Goal: Task Accomplishment & Management: Complete application form

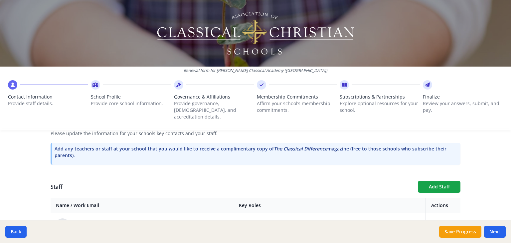
scroll to position [200, 0]
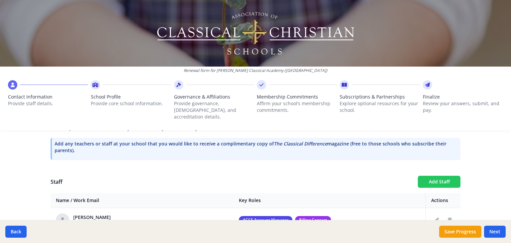
click at [438, 176] on button "Add Staff" at bounding box center [439, 182] width 43 height 12
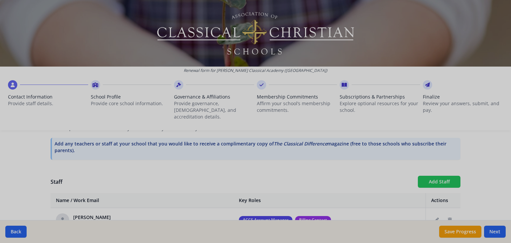
checkbox input "false"
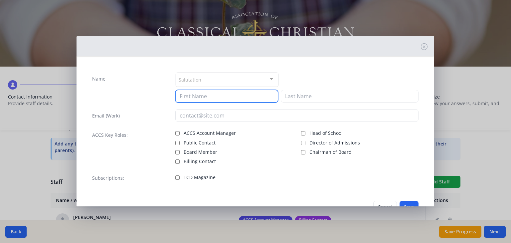
click at [180, 96] on input at bounding box center [226, 96] width 103 height 13
click at [382, 201] on button "Cancel" at bounding box center [385, 207] width 24 height 13
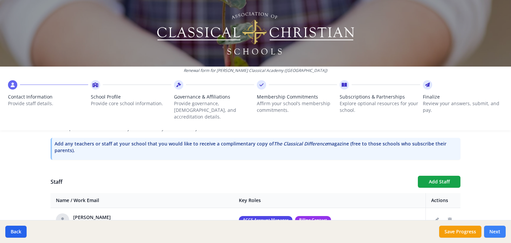
click at [494, 231] on button "Next" at bounding box center [495, 231] width 22 height 12
type input "[PHONE_NUMBER]"
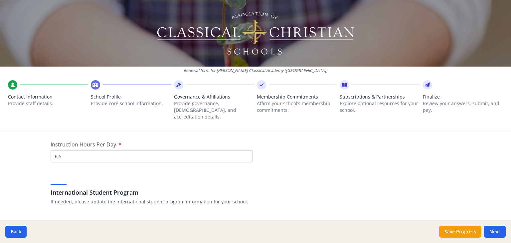
scroll to position [777, 0]
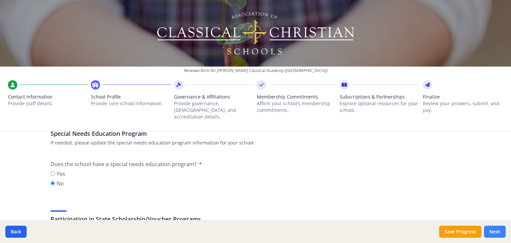
click at [496, 232] on button "Next" at bounding box center [495, 231] width 22 height 12
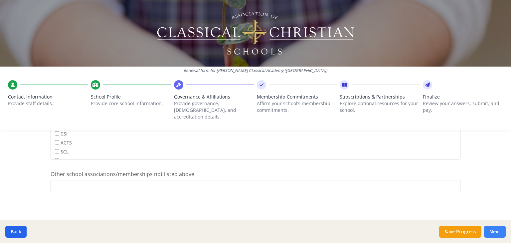
scroll to position [455, 0]
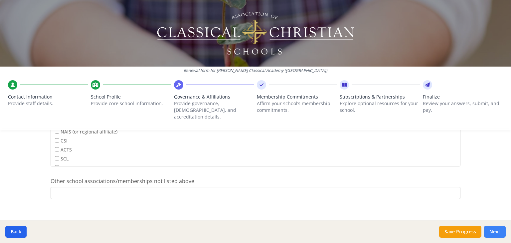
click at [496, 231] on button "Next" at bounding box center [495, 231] width 22 height 12
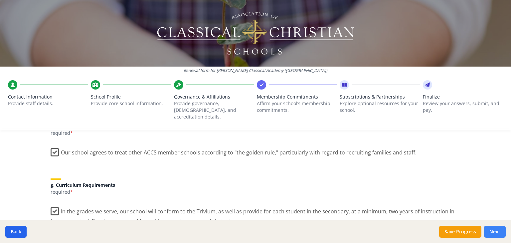
click at [496, 231] on button "Next" at bounding box center [495, 231] width 22 height 12
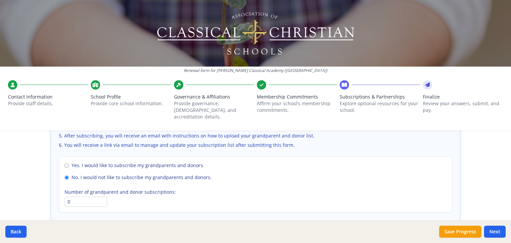
scroll to position [488, 0]
click at [492, 230] on button "Next" at bounding box center [495, 231] width 22 height 12
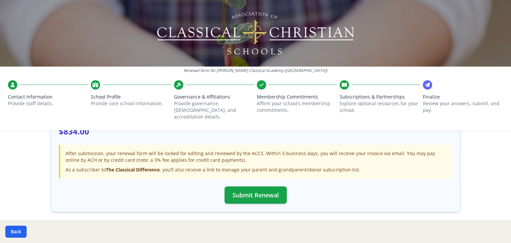
scroll to position [232, 0]
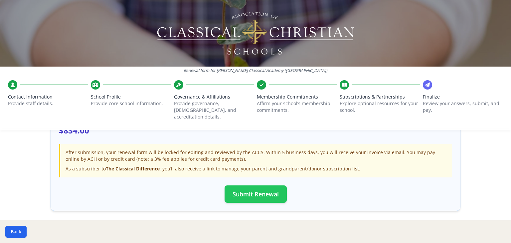
click at [258, 187] on button "Submit Renewal" at bounding box center [255, 193] width 62 height 17
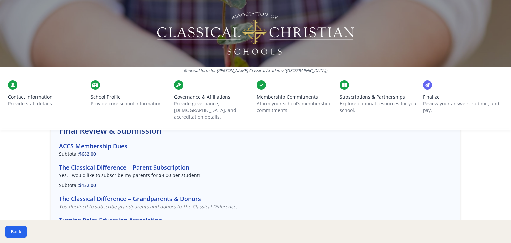
scroll to position [0, 0]
